Goal: Check status: Check status

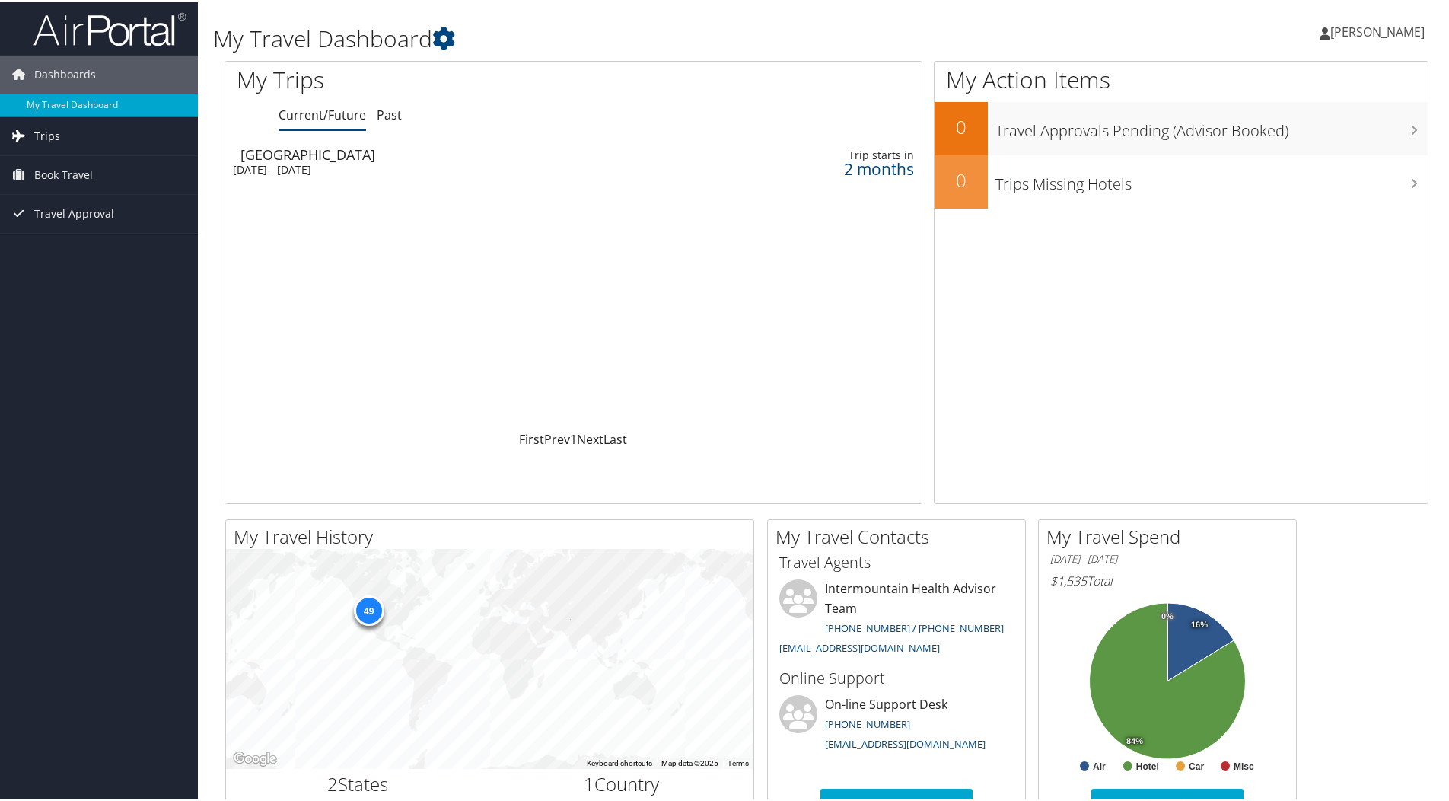
click at [76, 132] on link "Trips" at bounding box center [99, 135] width 198 height 38
click at [85, 188] on link "Past Trips" at bounding box center [99, 188] width 198 height 23
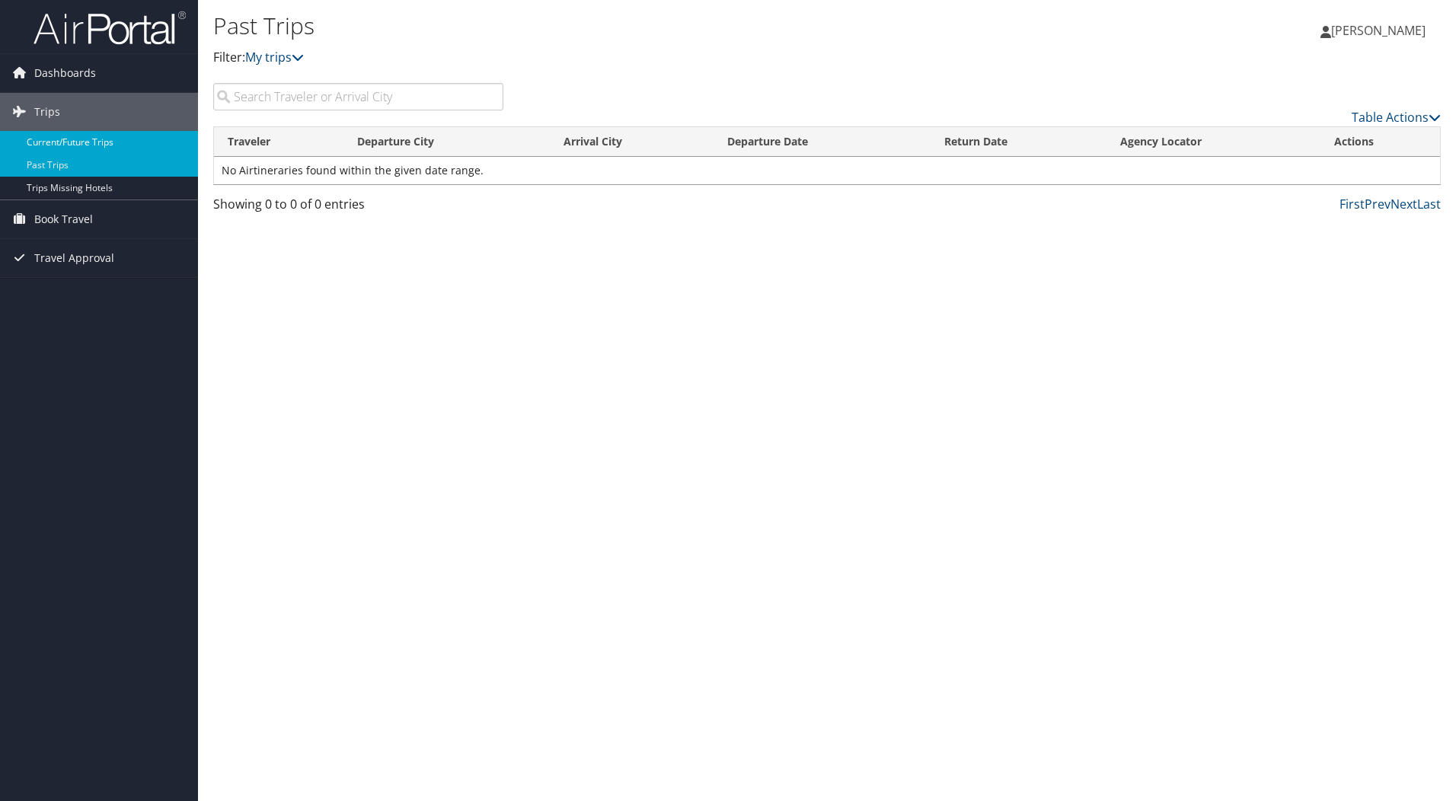
click at [80, 140] on link "Current/Future Trips" at bounding box center [99, 142] width 198 height 23
click at [59, 77] on span "Dashboards" at bounding box center [65, 73] width 62 height 38
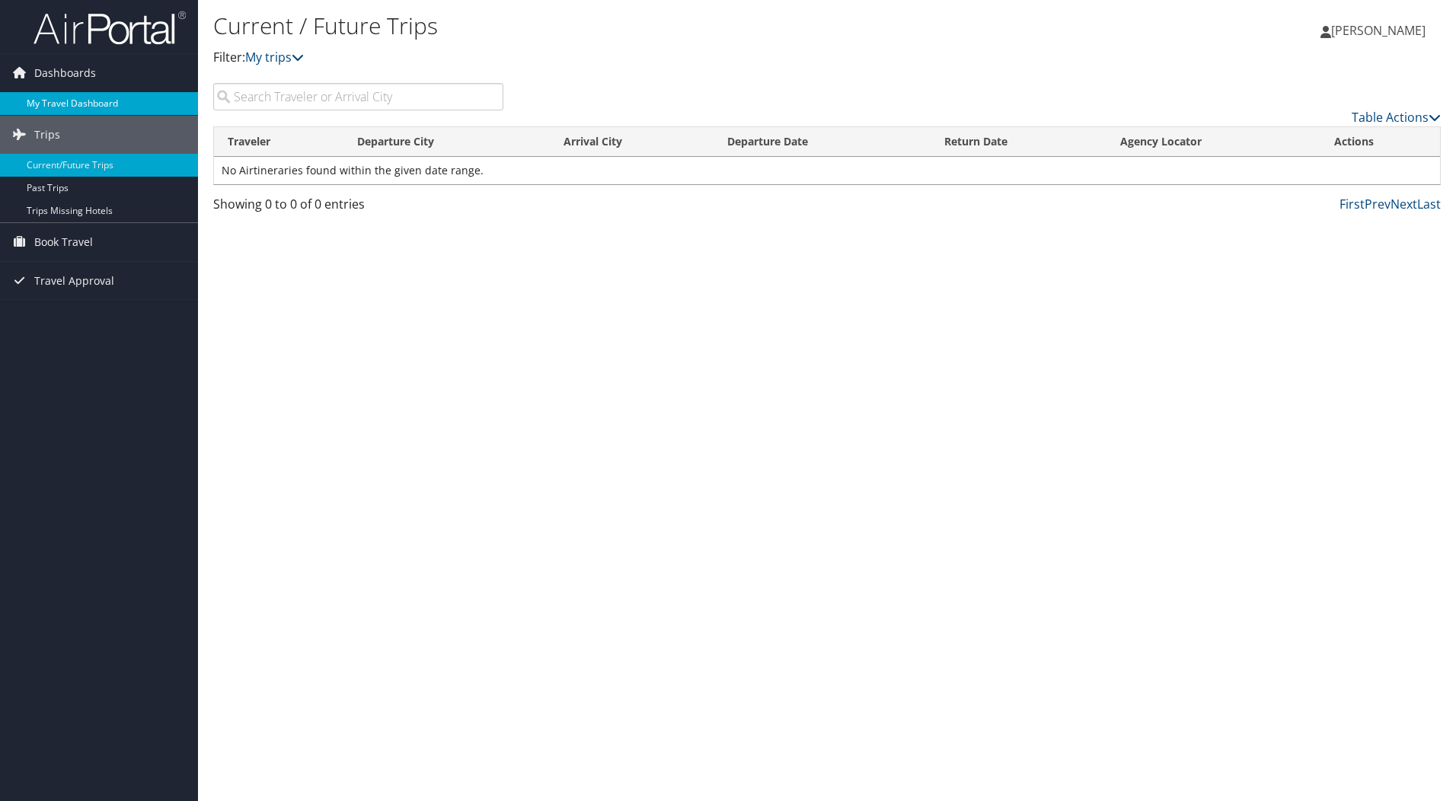
click at [62, 99] on link "My Travel Dashboard" at bounding box center [99, 103] width 198 height 23
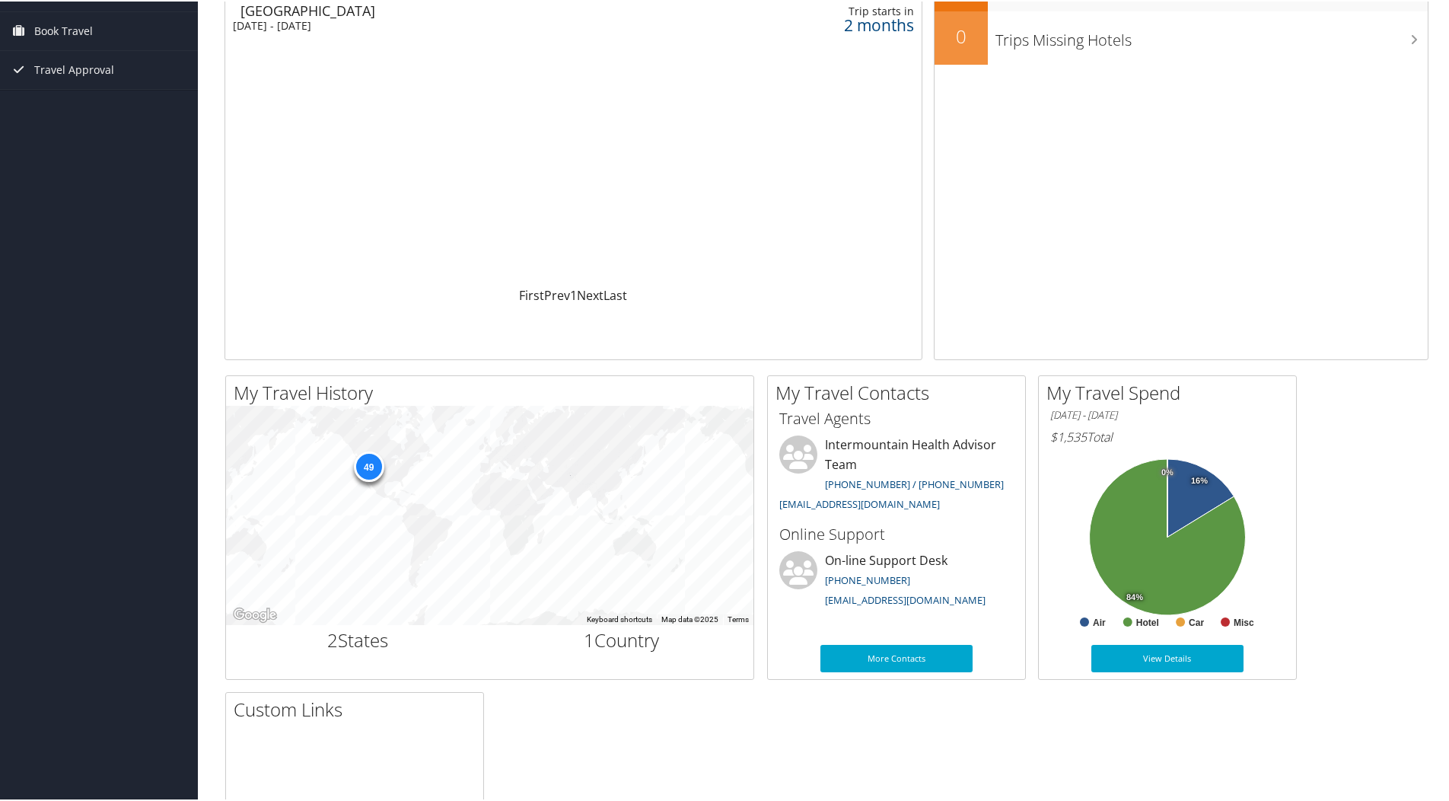
scroll to position [228, 0]
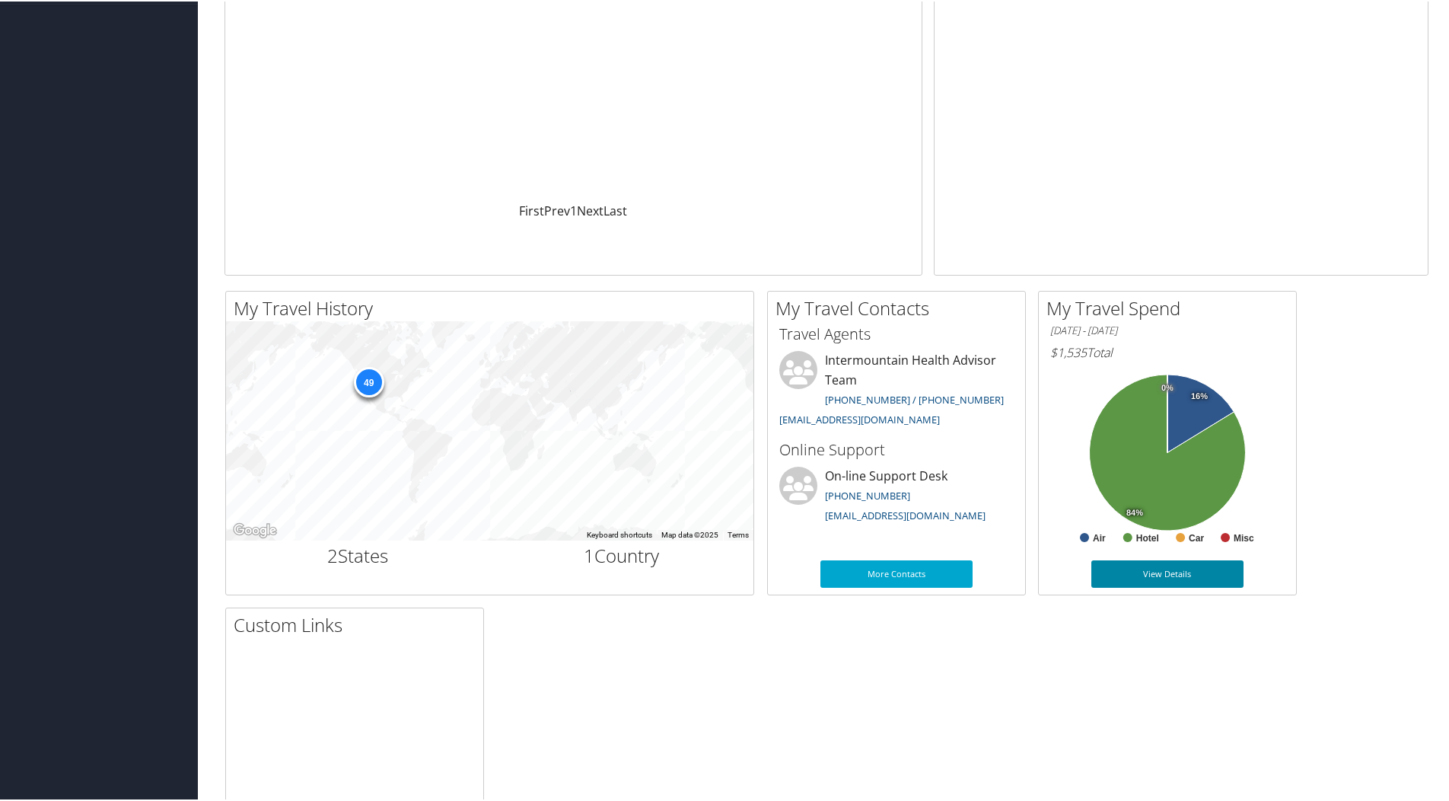
click at [1143, 567] on link "View Details" at bounding box center [1168, 572] width 152 height 27
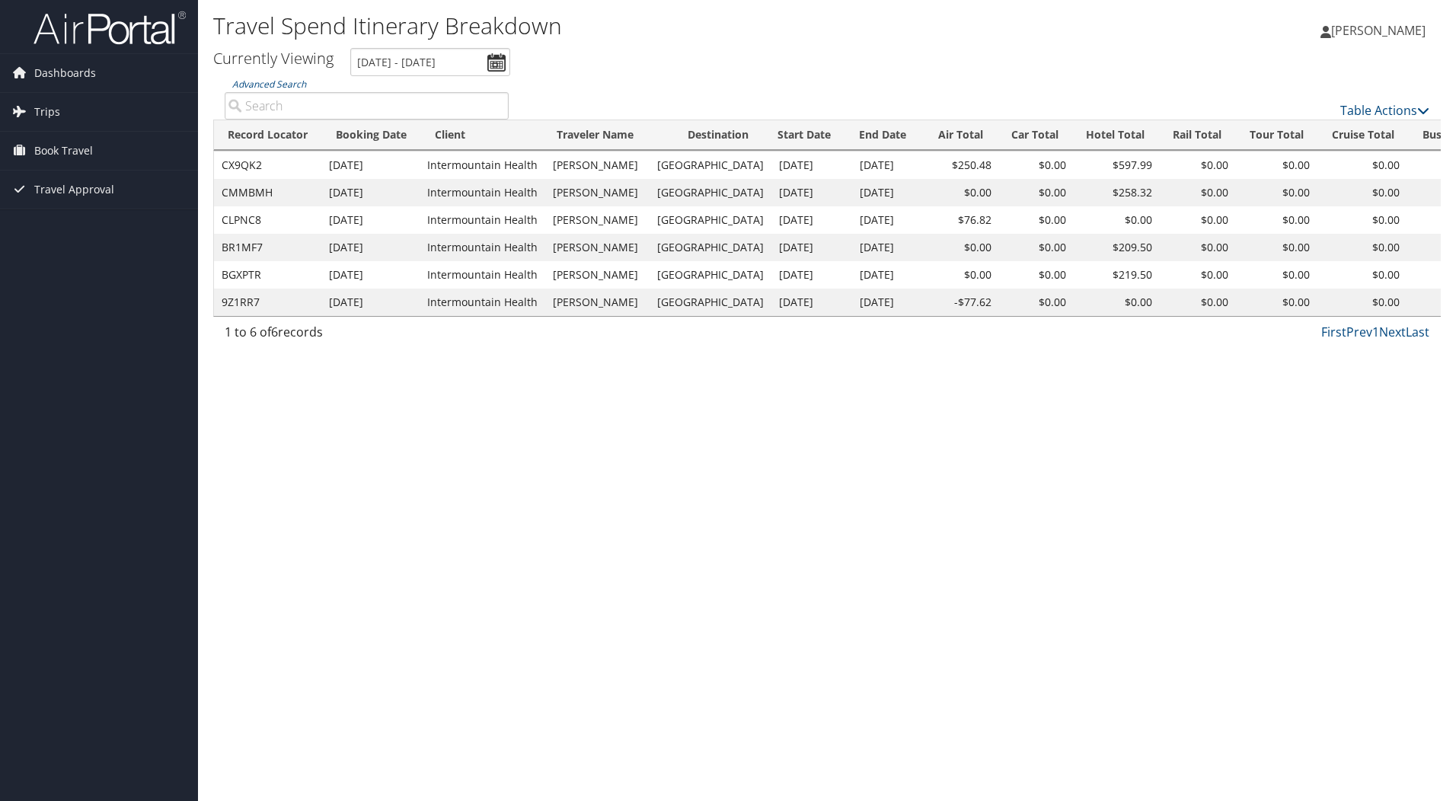
click at [251, 190] on td "CMMBMH" at bounding box center [267, 192] width 107 height 27
